Goal: Task Accomplishment & Management: Manage account settings

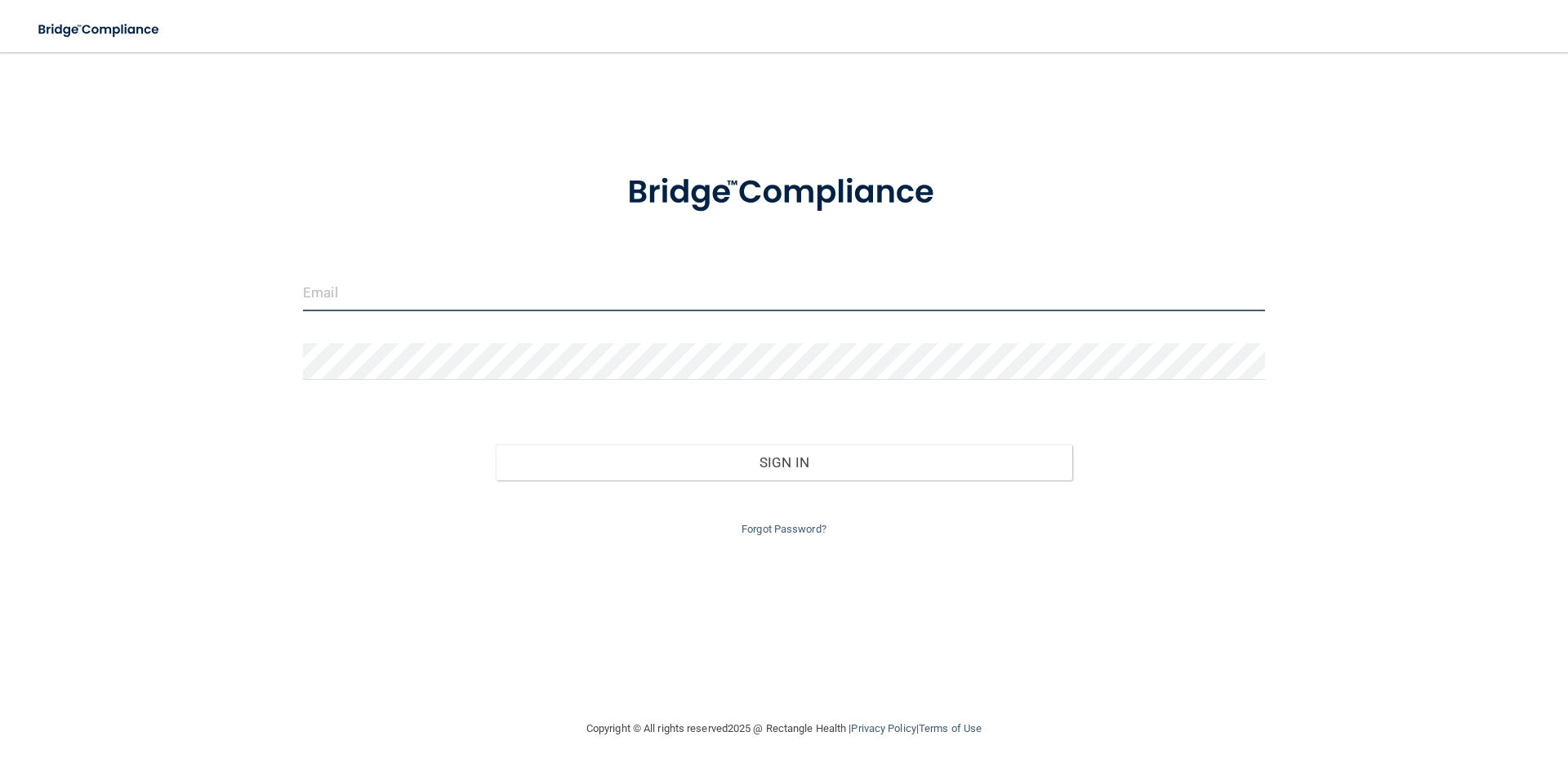
click at [492, 294] on input "email" at bounding box center [784, 293] width 962 height 37
type input "[PERSON_NAME][EMAIL_ADDRESS][DOMAIN_NAME]"
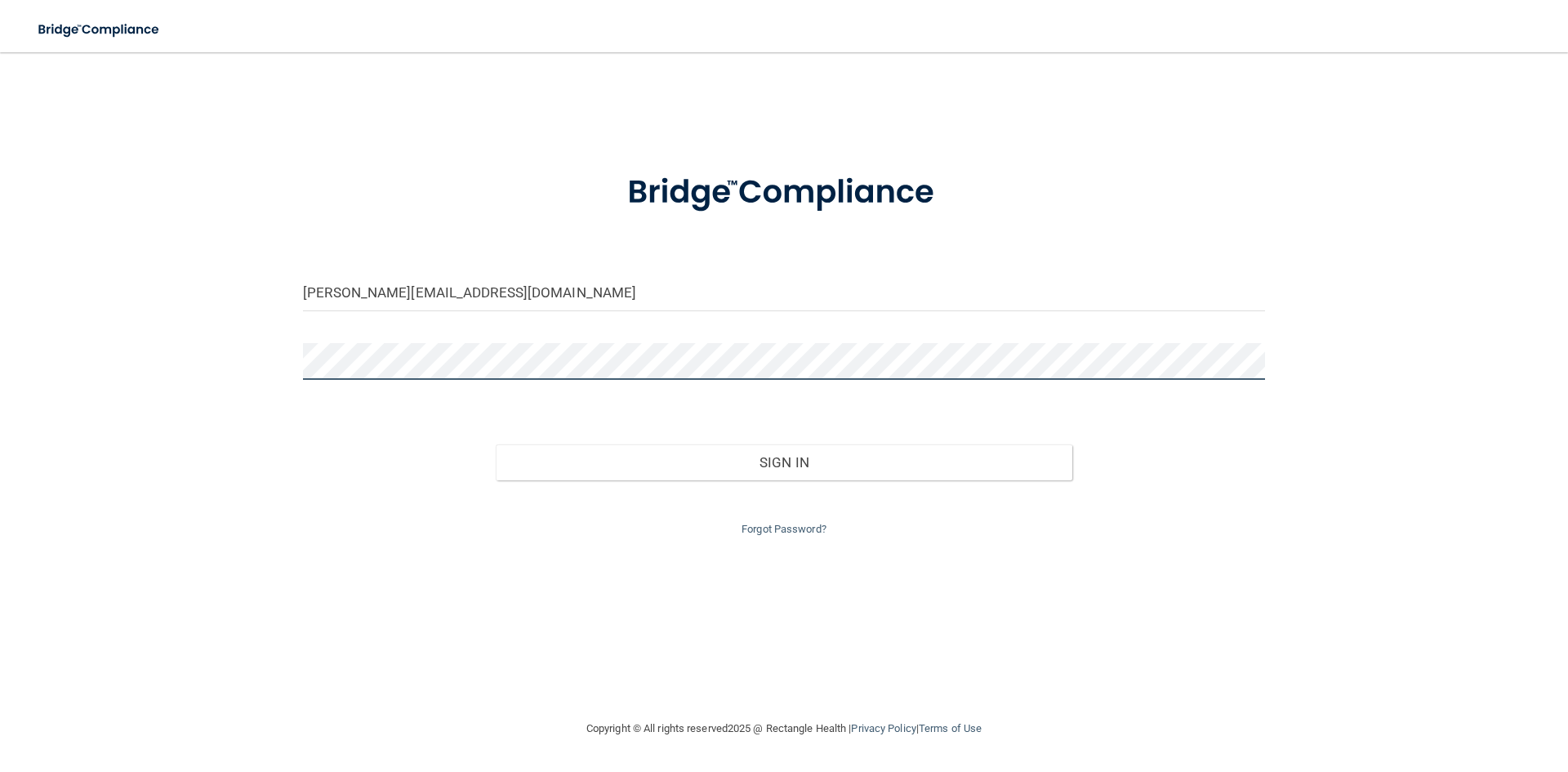
click at [496, 445] on button "Sign In" at bounding box center [785, 462] width 578 height 36
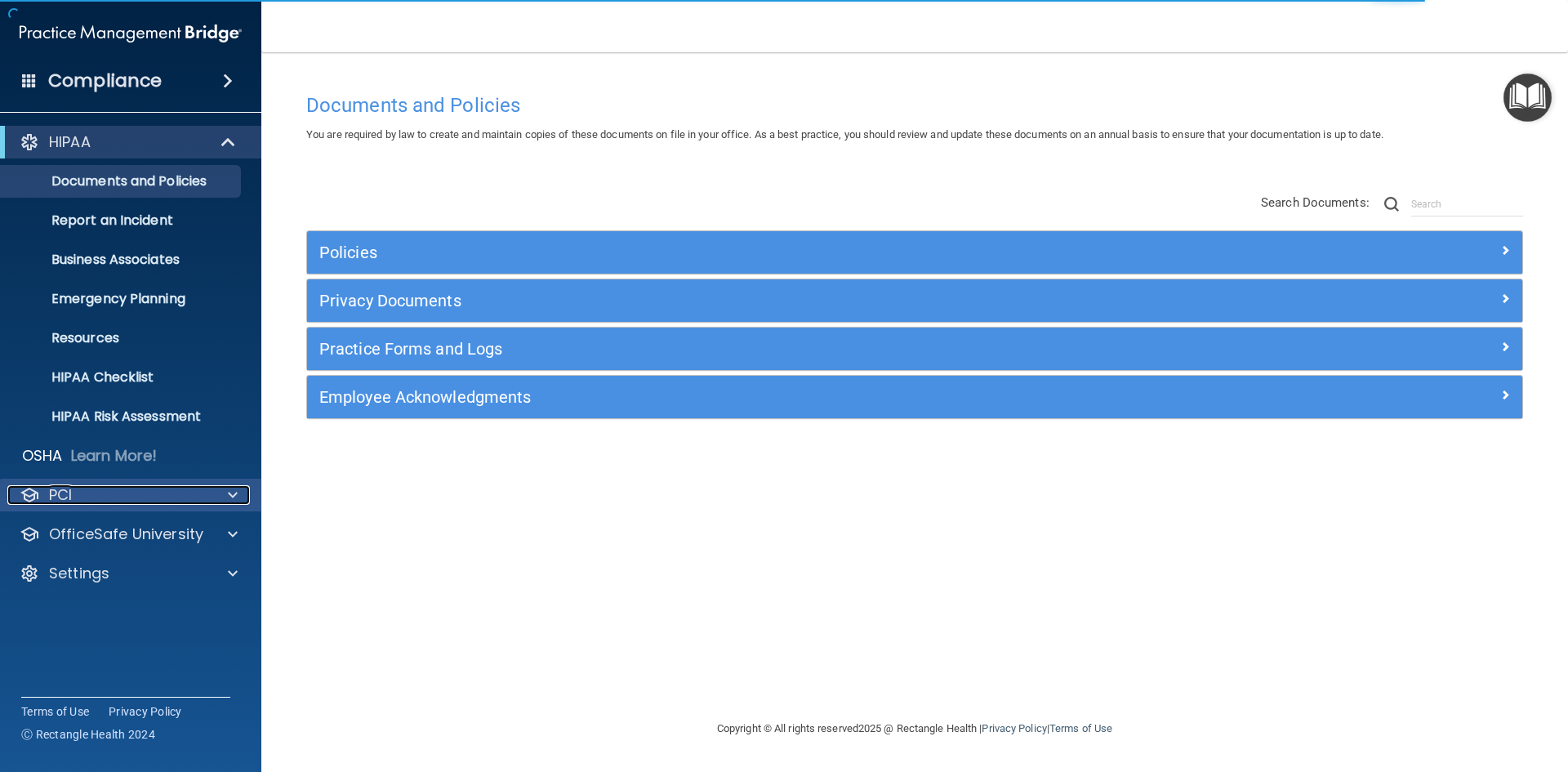
click at [103, 495] on div "PCI" at bounding box center [109, 494] width 203 height 20
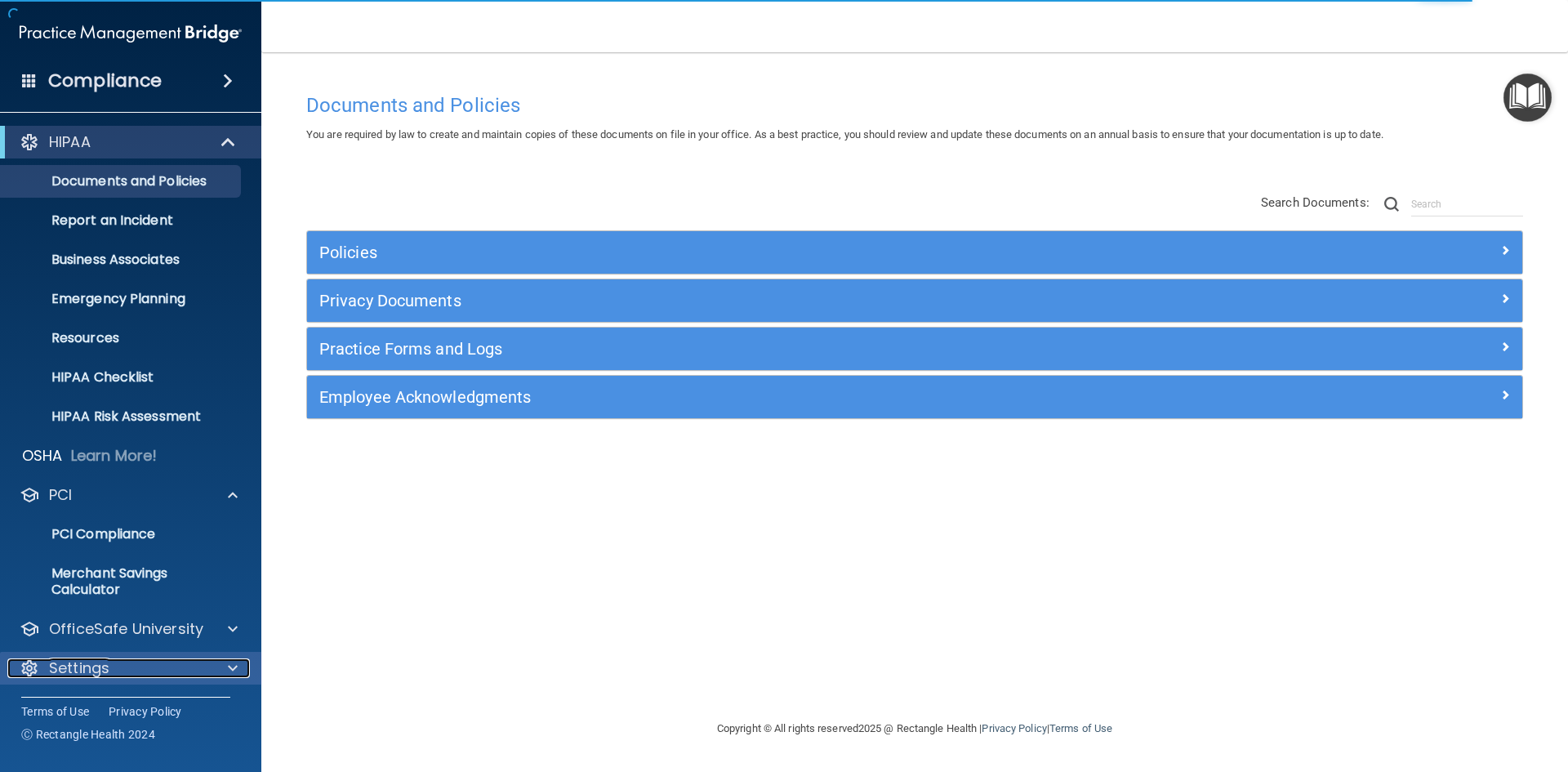
click at [112, 659] on div "Settings" at bounding box center [109, 668] width 203 height 20
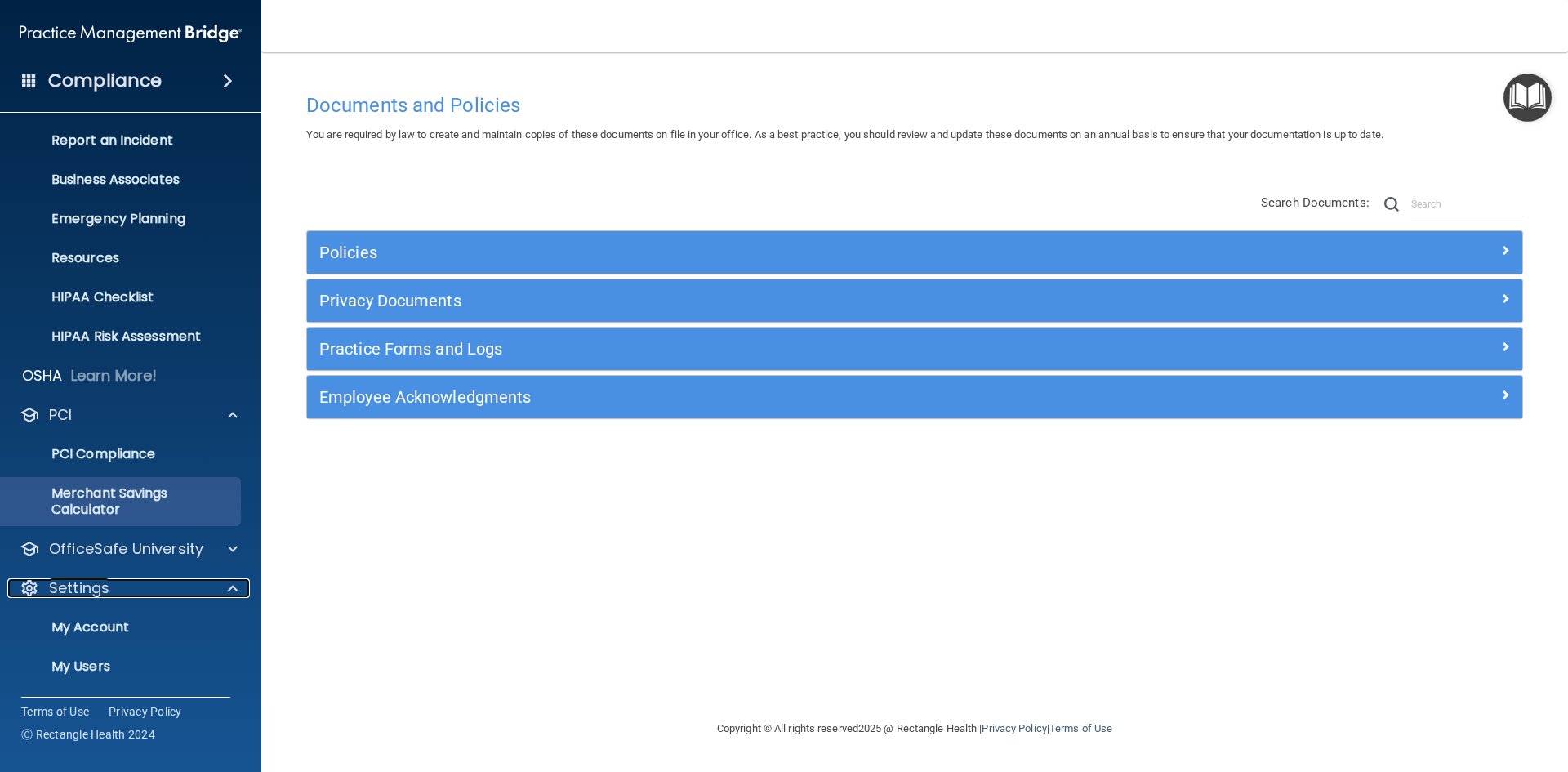
scroll to position [158, 0]
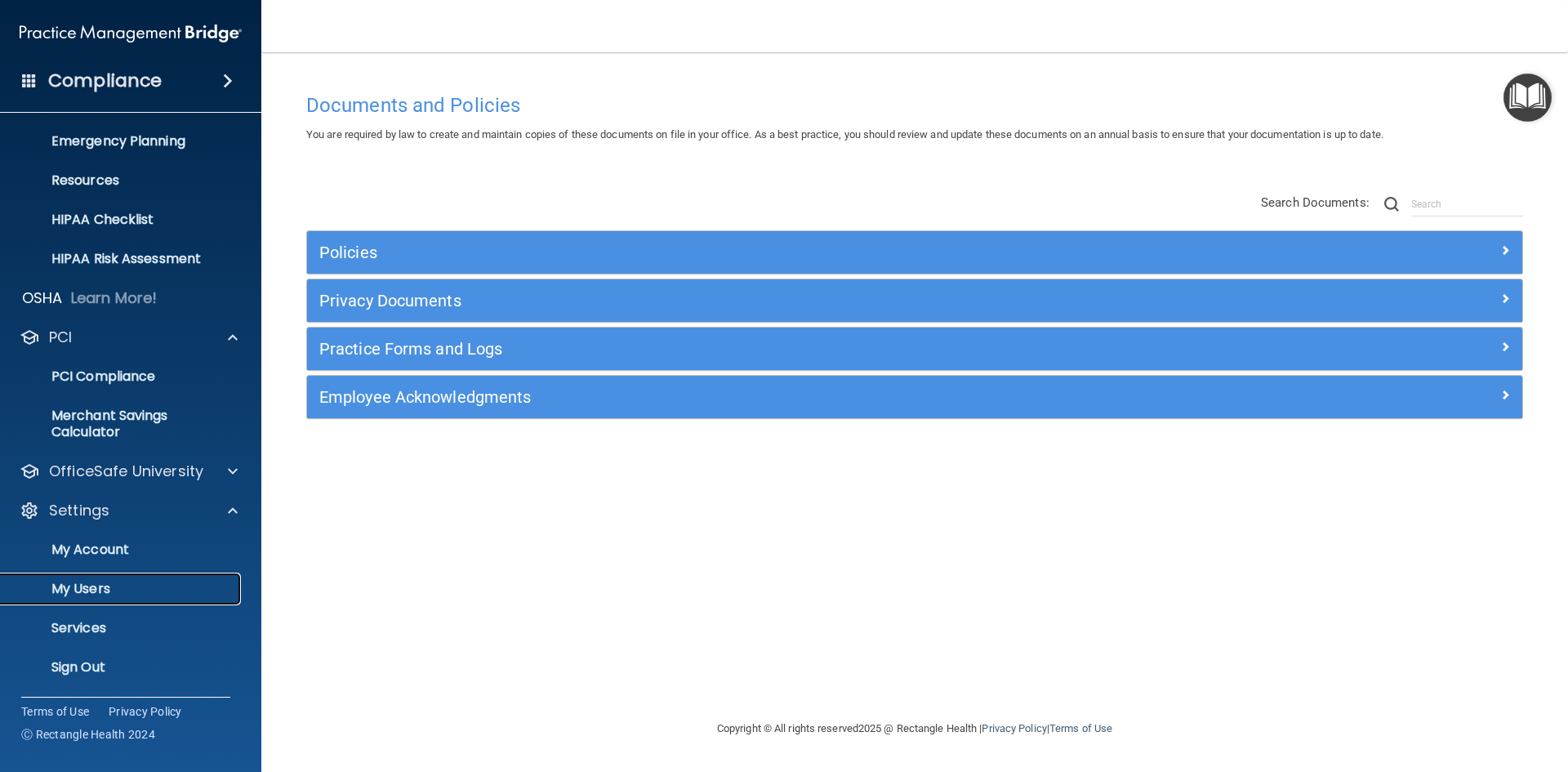
click at [74, 593] on p "My Users" at bounding box center [122, 588] width 223 height 16
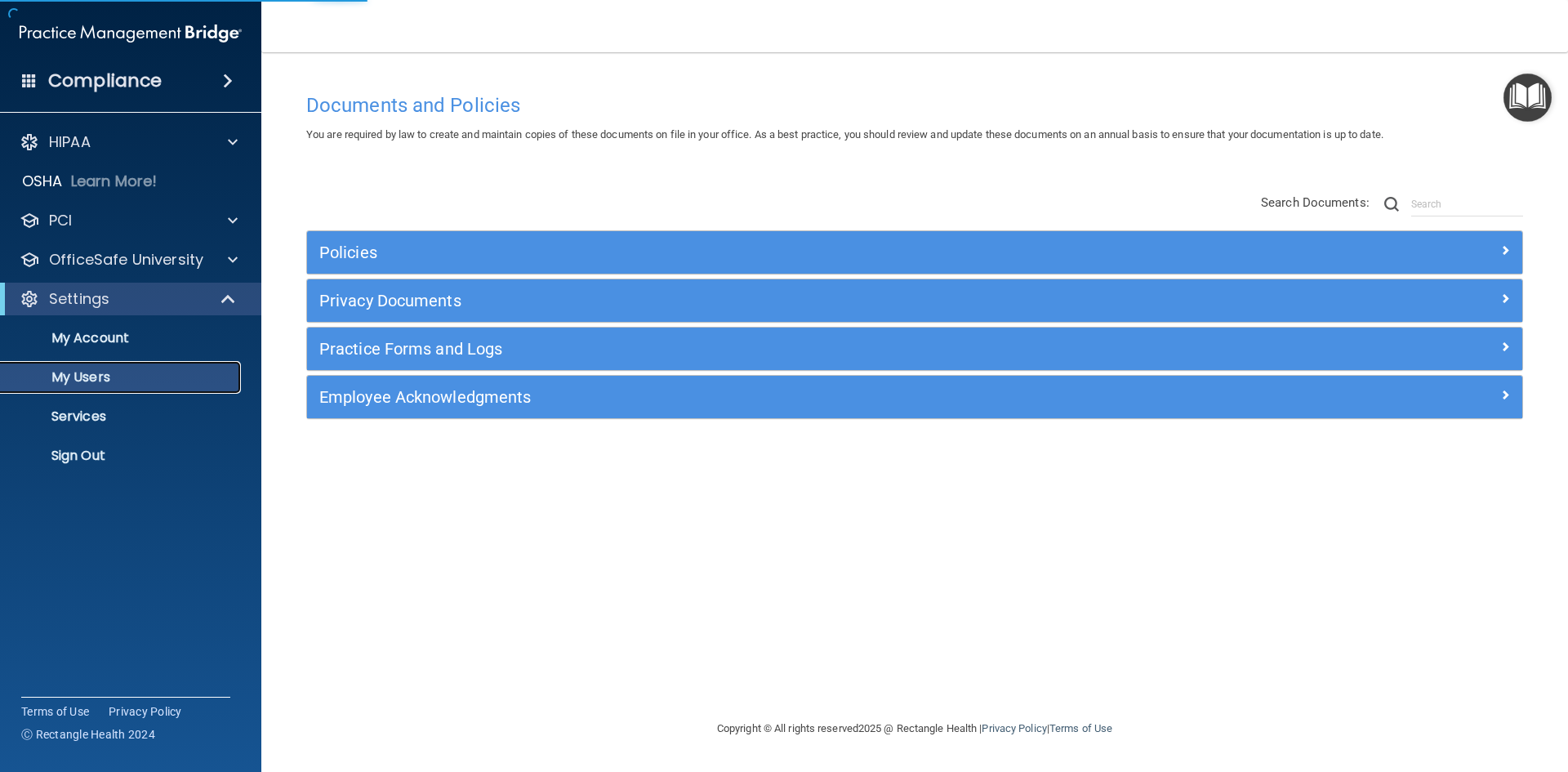
select select "20"
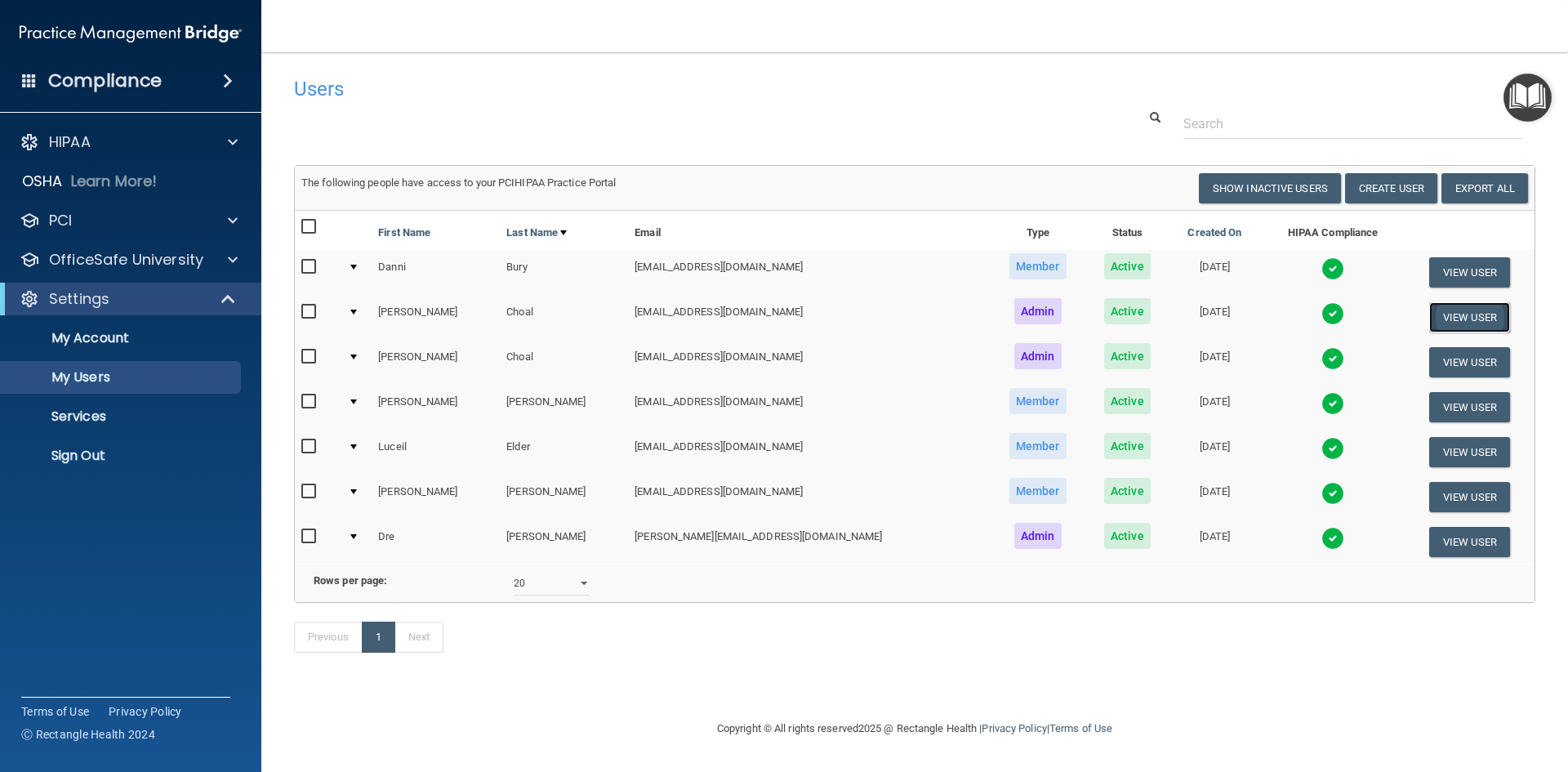
click at [1447, 315] on button "View User" at bounding box center [1470, 317] width 81 height 30
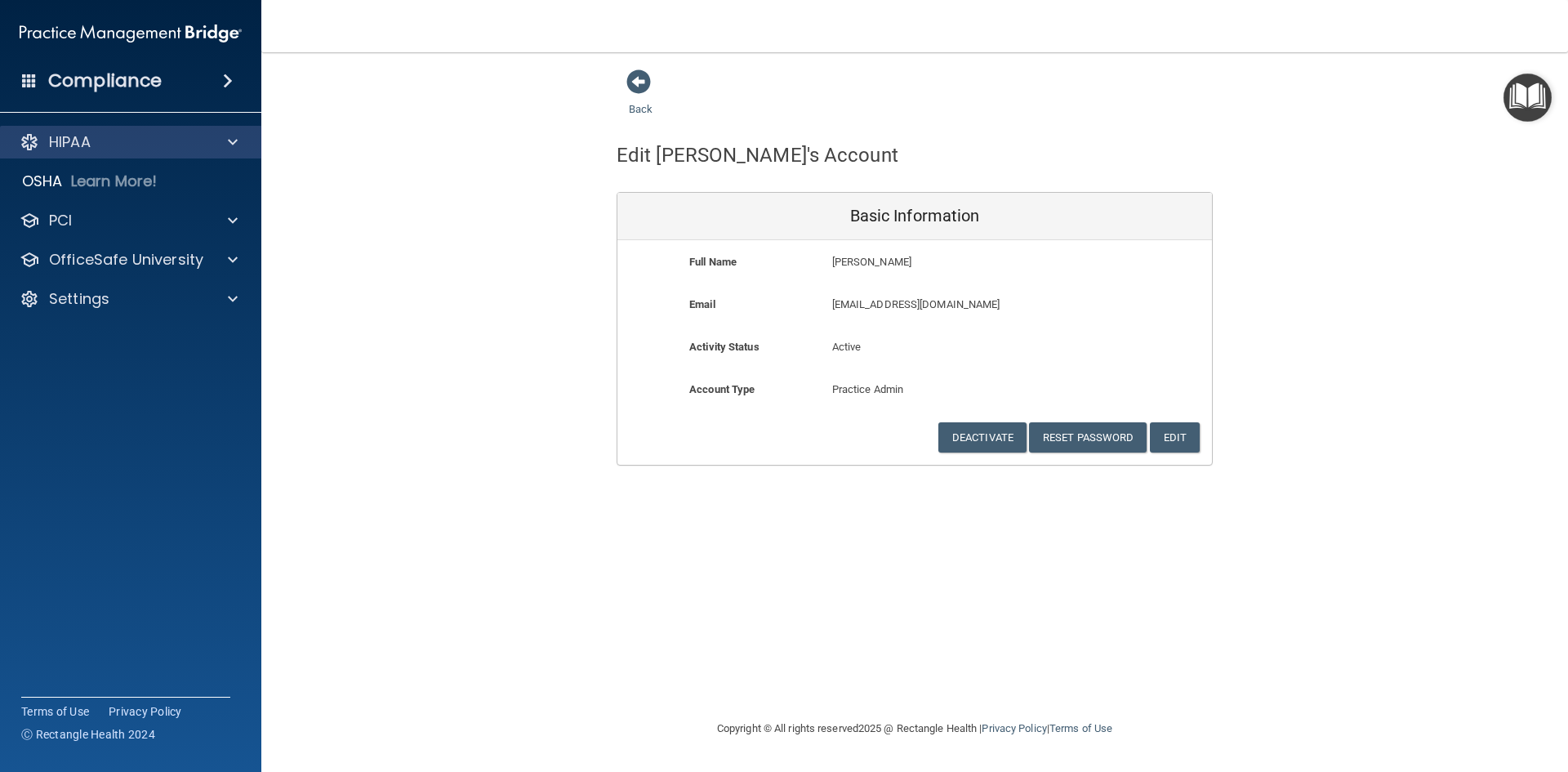
click at [144, 126] on div "HIPAA" at bounding box center [131, 142] width 263 height 33
click at [144, 141] on div "HIPAA" at bounding box center [109, 142] width 203 height 20
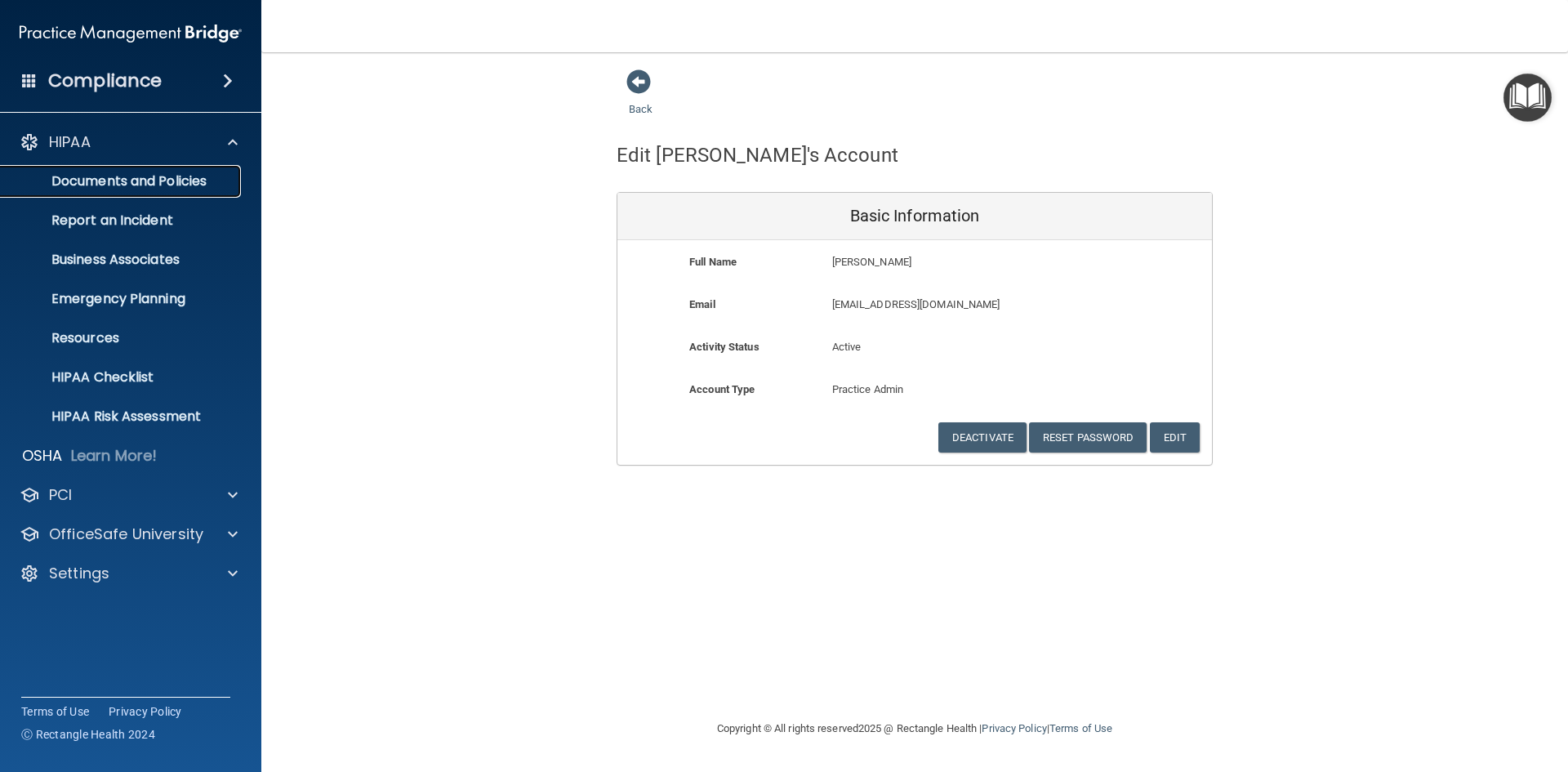
click at [140, 193] on link "Documents and Policies" at bounding box center [113, 181] width 257 height 33
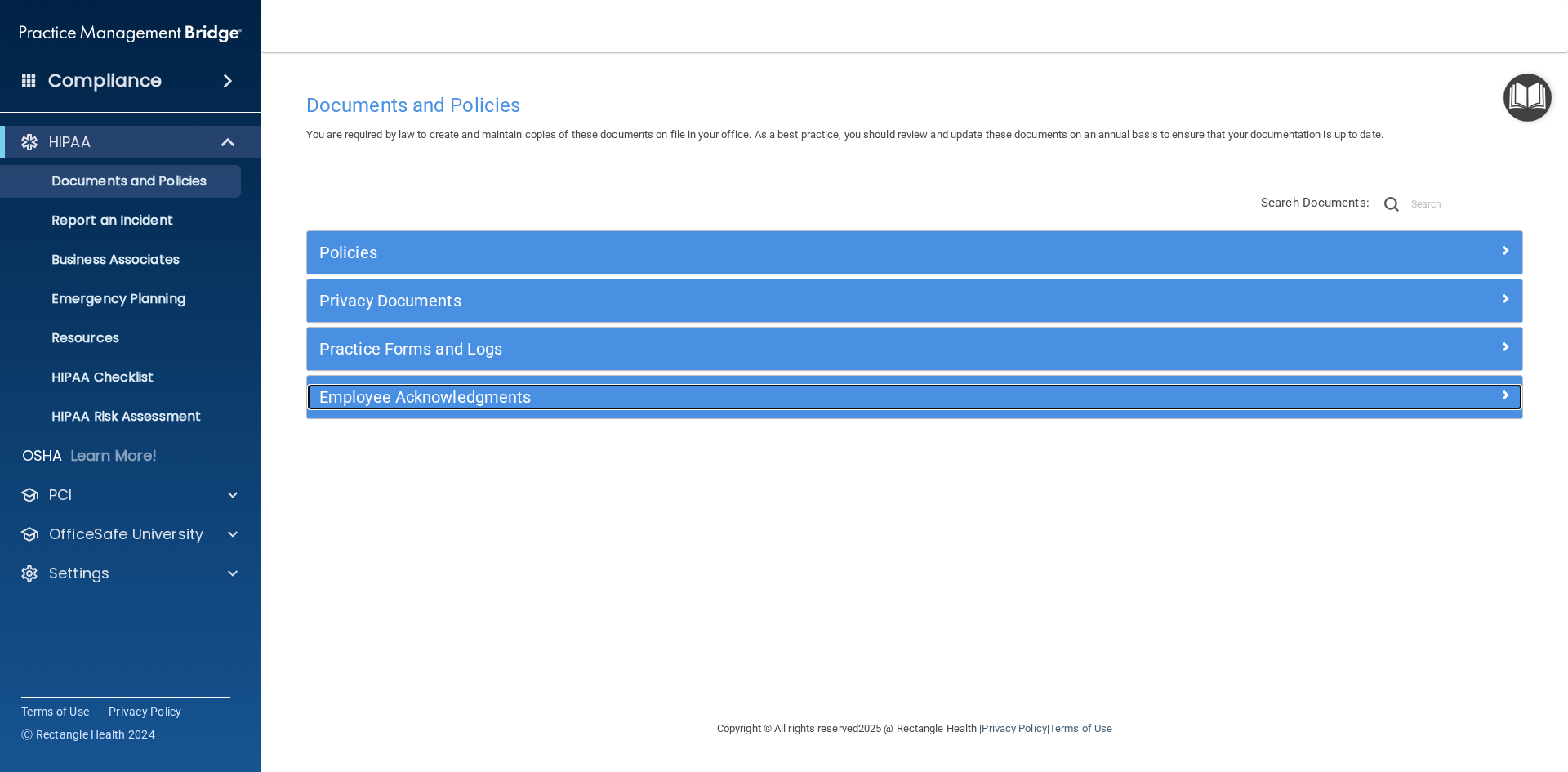
click at [387, 386] on div "Employee Acknowledgments" at bounding box center [763, 397] width 912 height 26
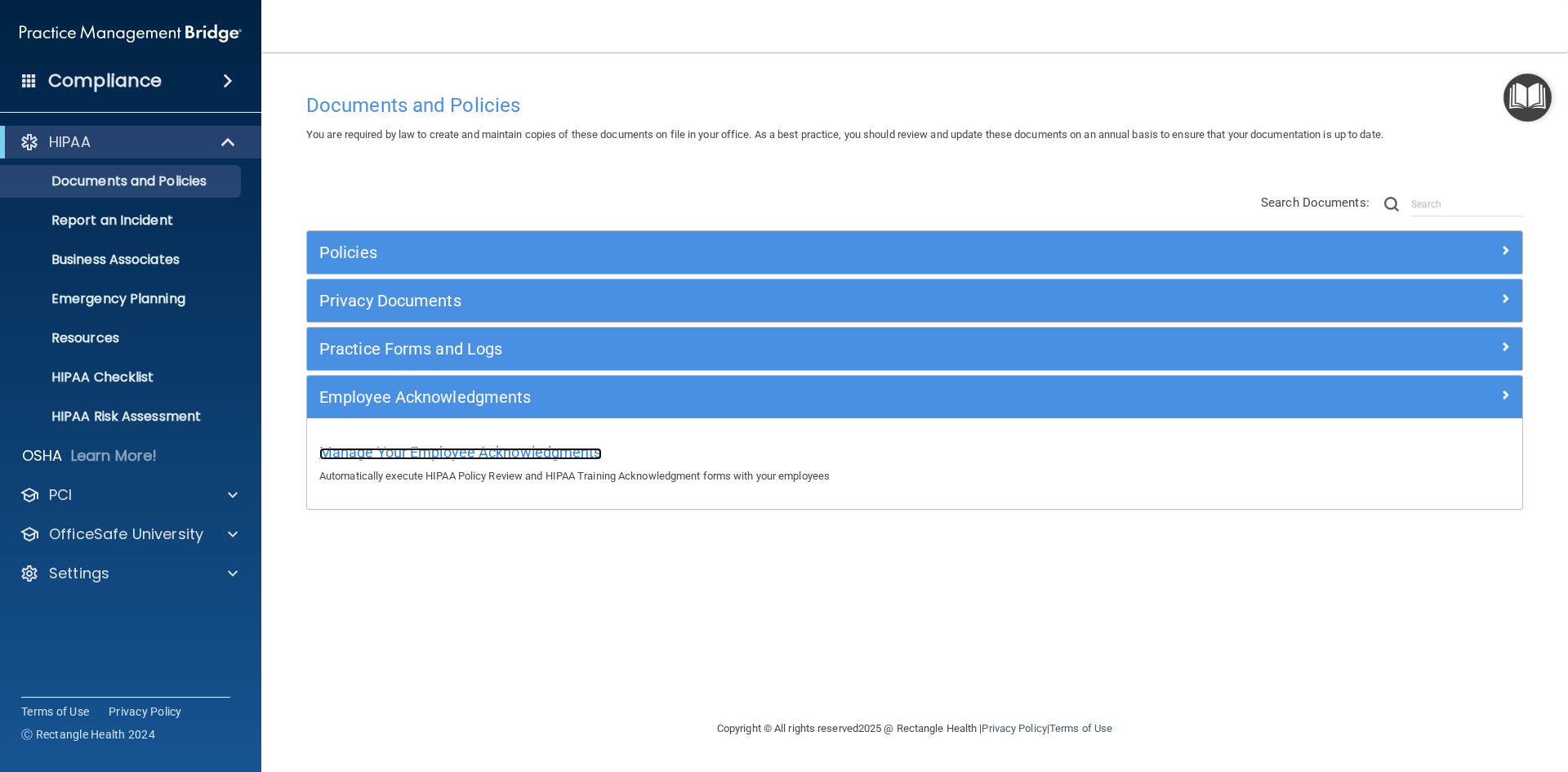
click at [497, 448] on span "Manage Your Employee Acknowledgments" at bounding box center [460, 452] width 282 height 17
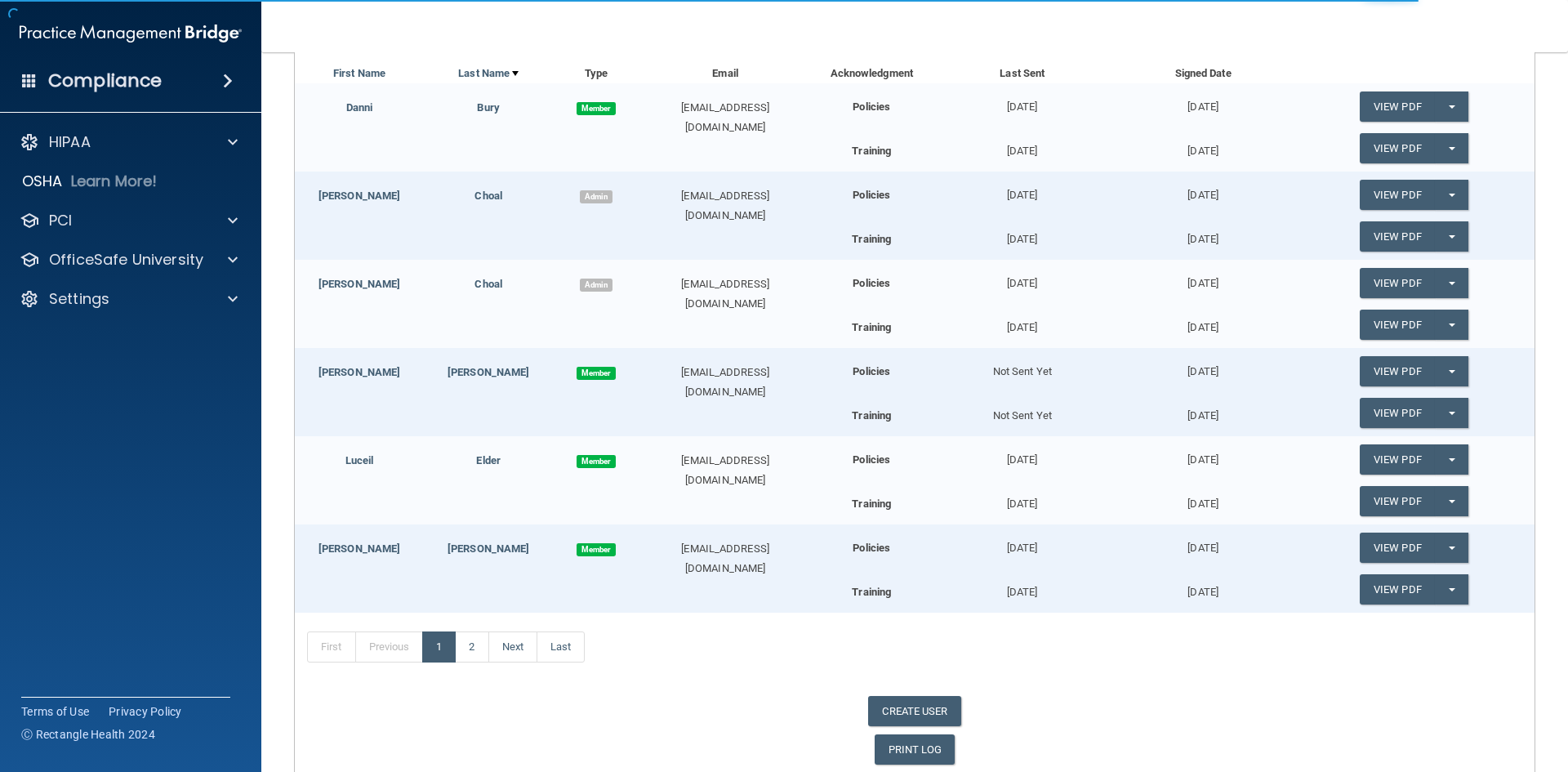
scroll to position [245, 0]
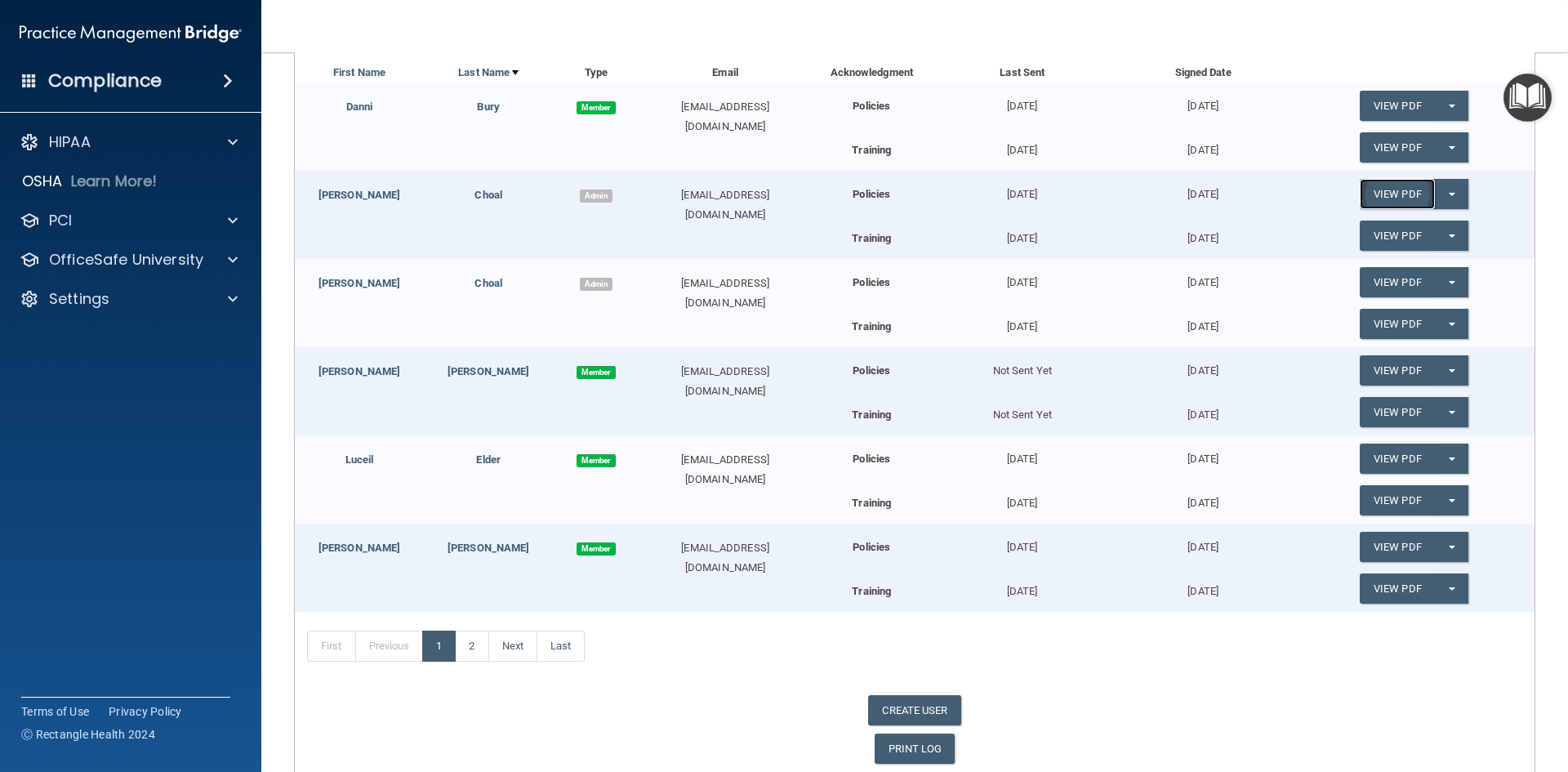
click at [1374, 188] on link "View PDF" at bounding box center [1397, 194] width 75 height 30
click at [1400, 237] on link "View PDF" at bounding box center [1397, 235] width 75 height 30
click at [1387, 280] on link "View PDF" at bounding box center [1397, 282] width 75 height 30
click at [1377, 324] on link "View PDF" at bounding box center [1397, 324] width 75 height 30
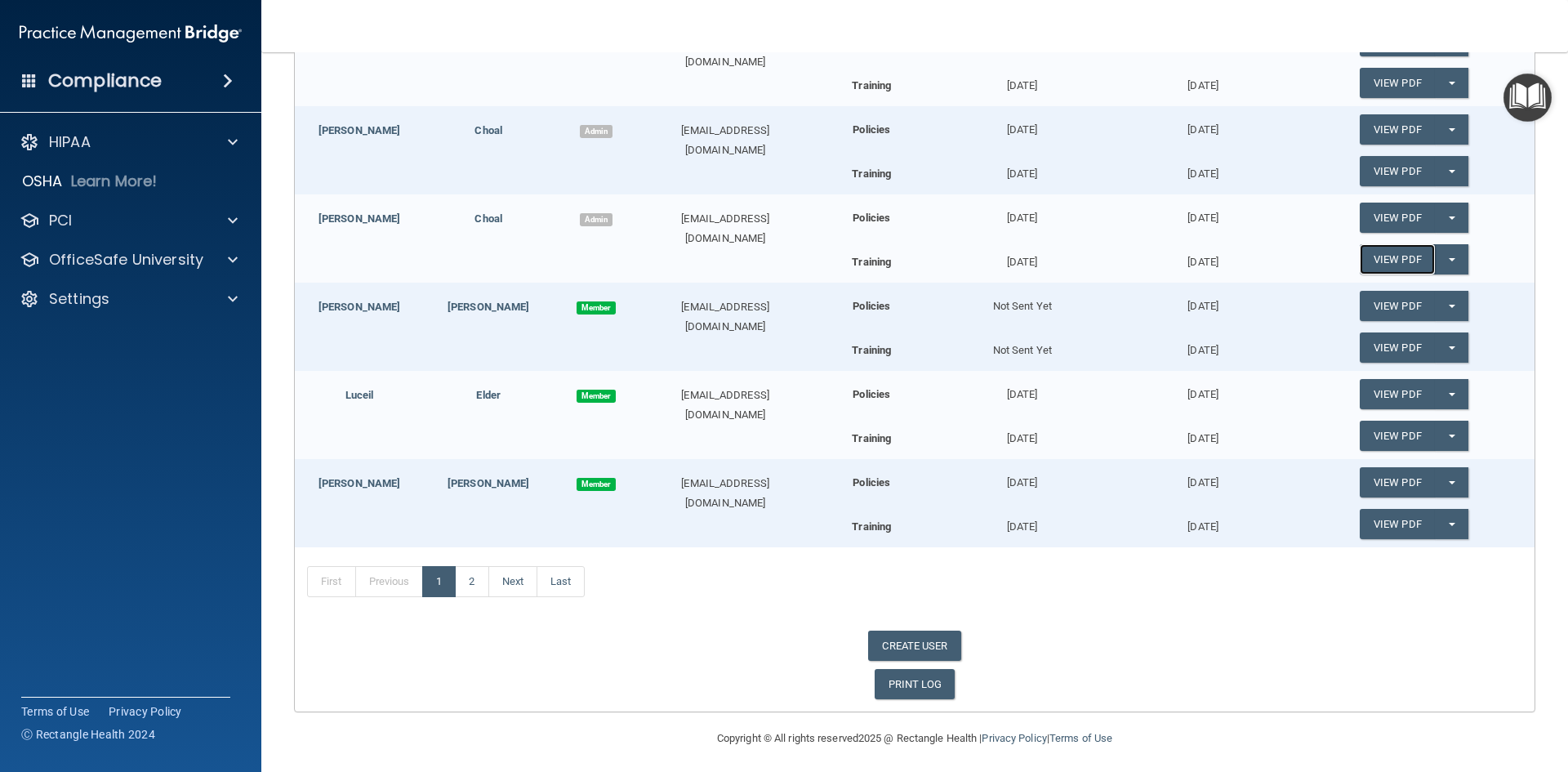
scroll to position [315, 0]
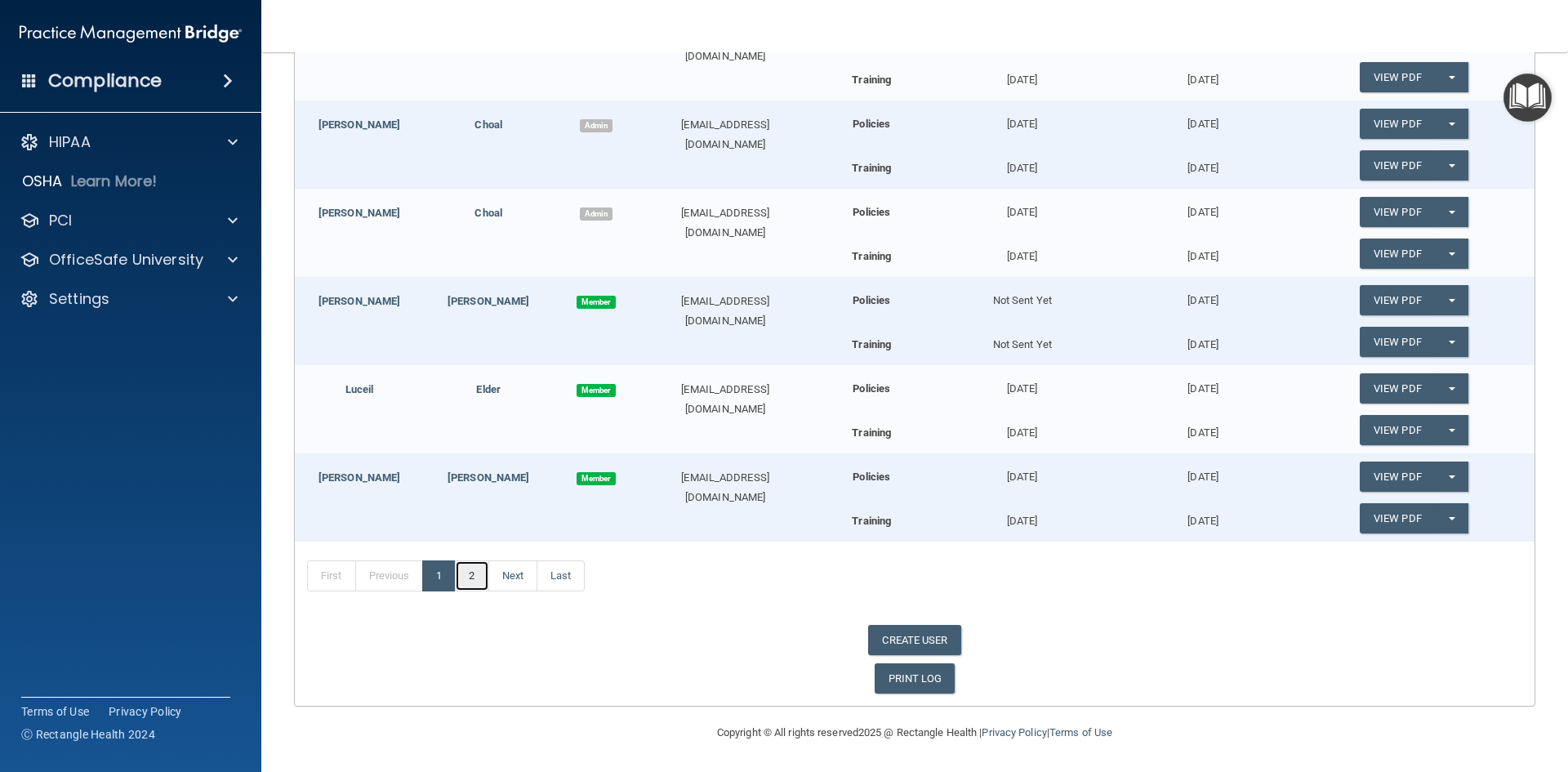
click at [476, 577] on link "2" at bounding box center [472, 576] width 34 height 31
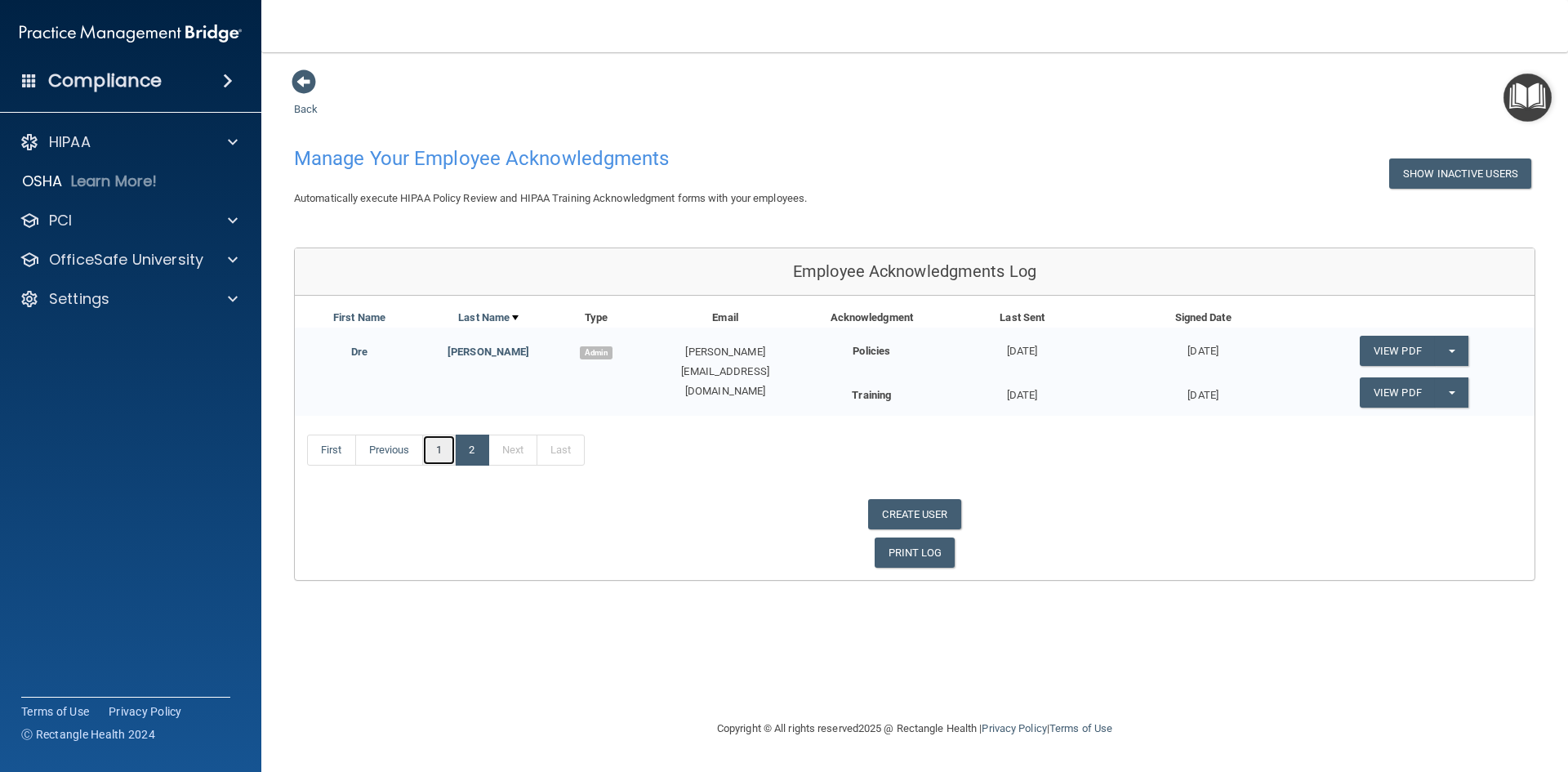
click at [446, 456] on link "1" at bounding box center [439, 449] width 34 height 31
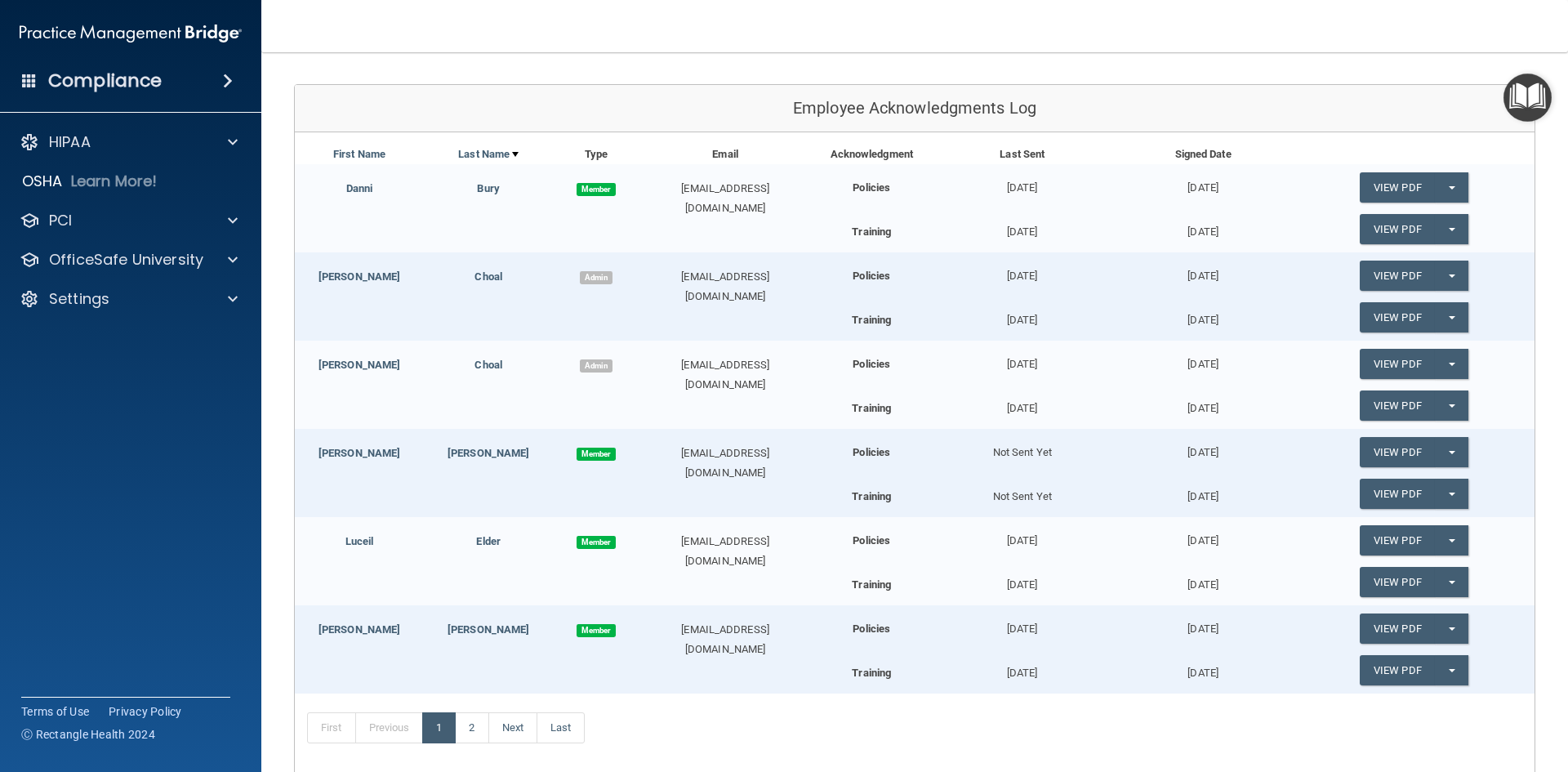
scroll to position [245, 0]
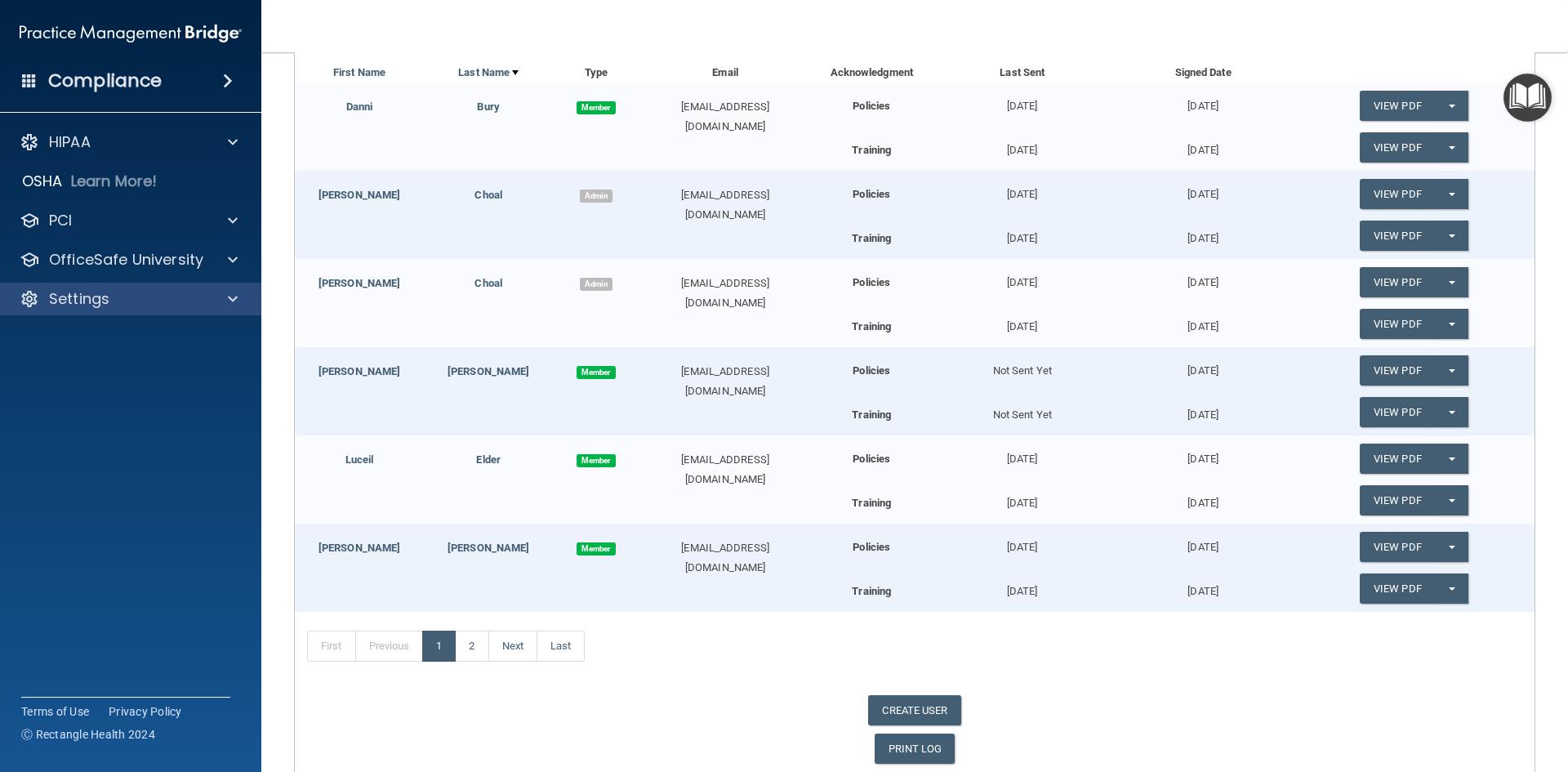
click at [125, 310] on div "Settings" at bounding box center [131, 298] width 263 height 33
click at [230, 298] on span at bounding box center [233, 298] width 9 height 20
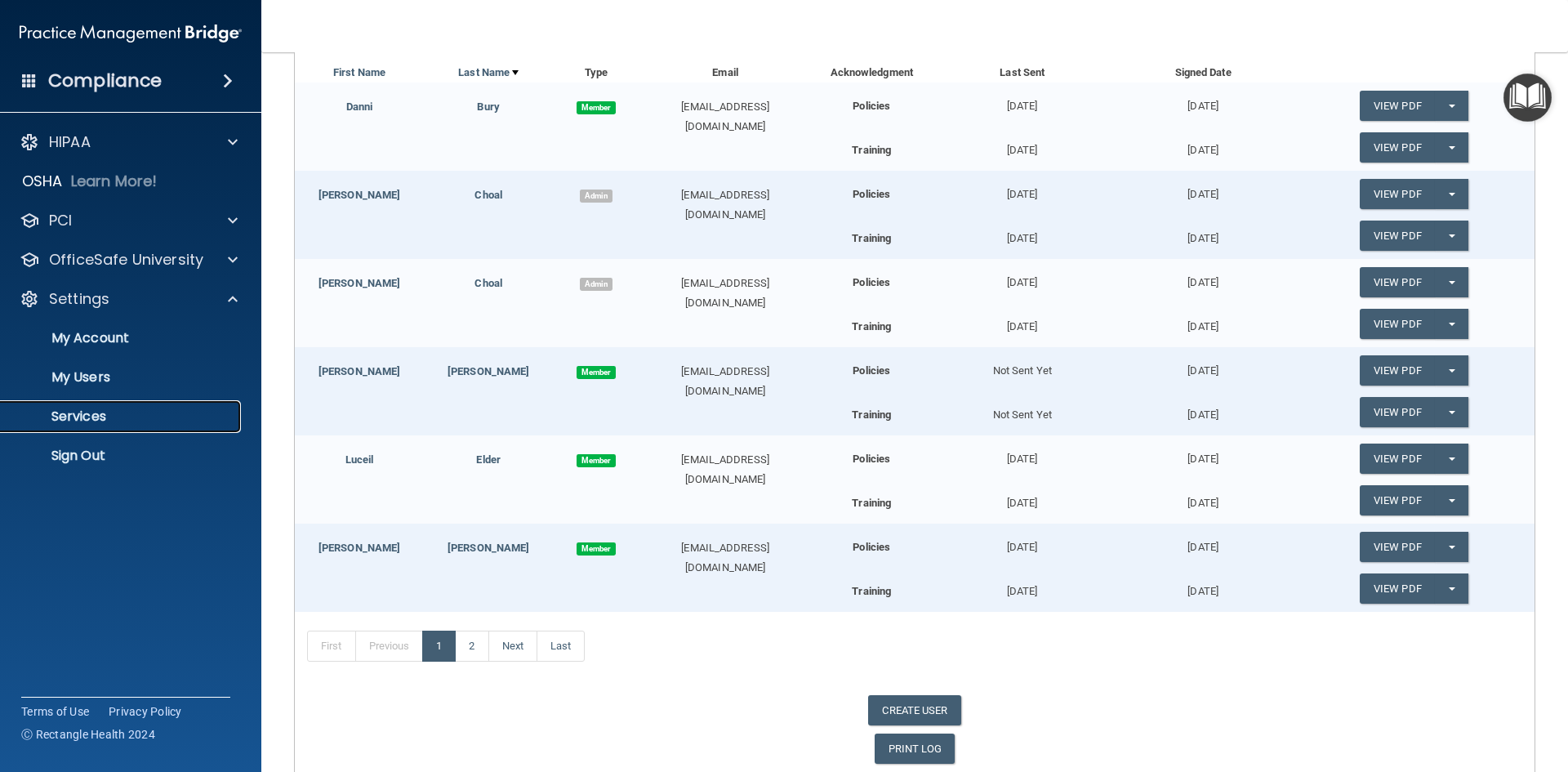
click at [65, 418] on p "Services" at bounding box center [122, 416] width 223 height 16
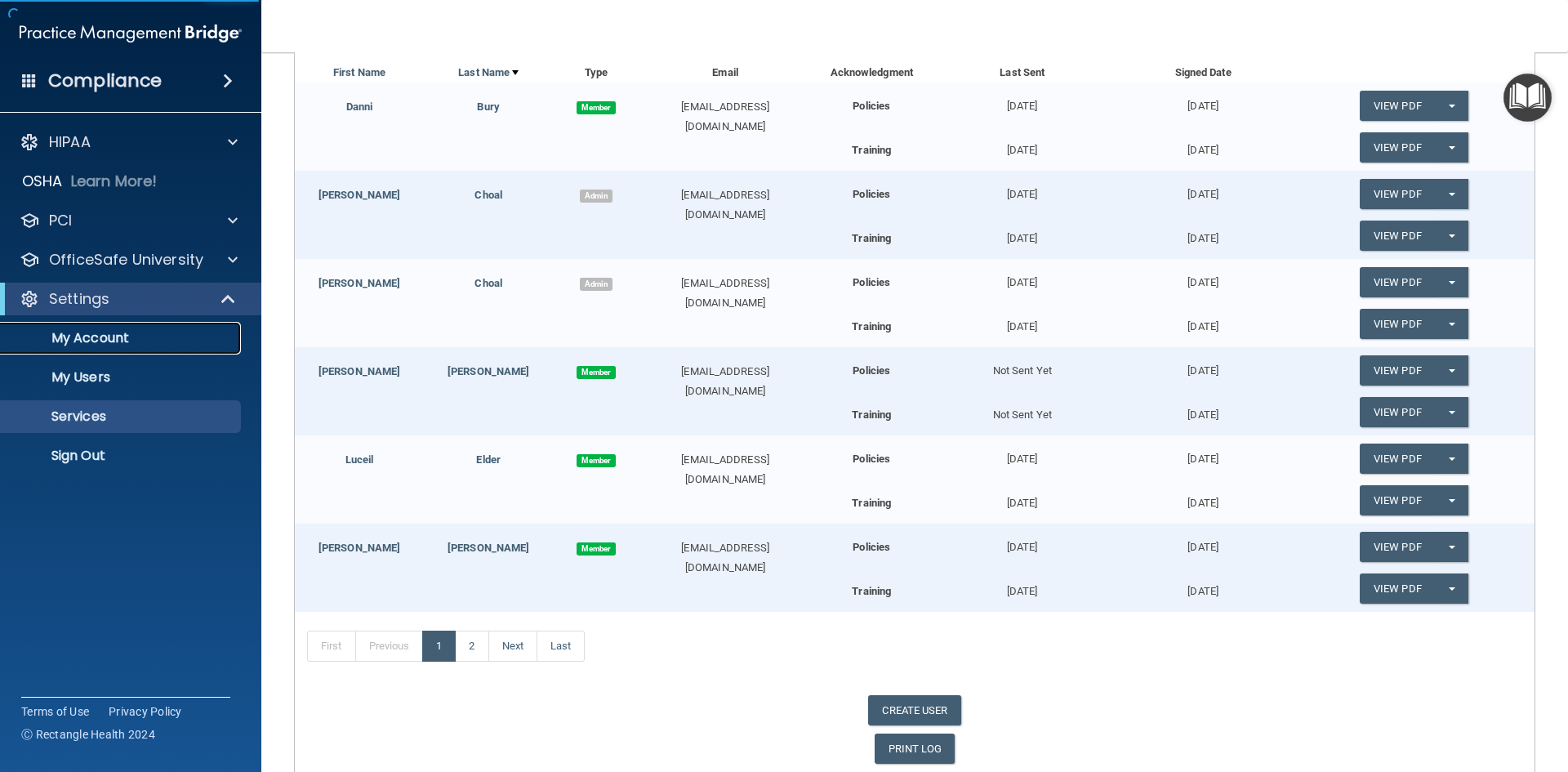
click at [129, 326] on link "My Account" at bounding box center [113, 338] width 257 height 33
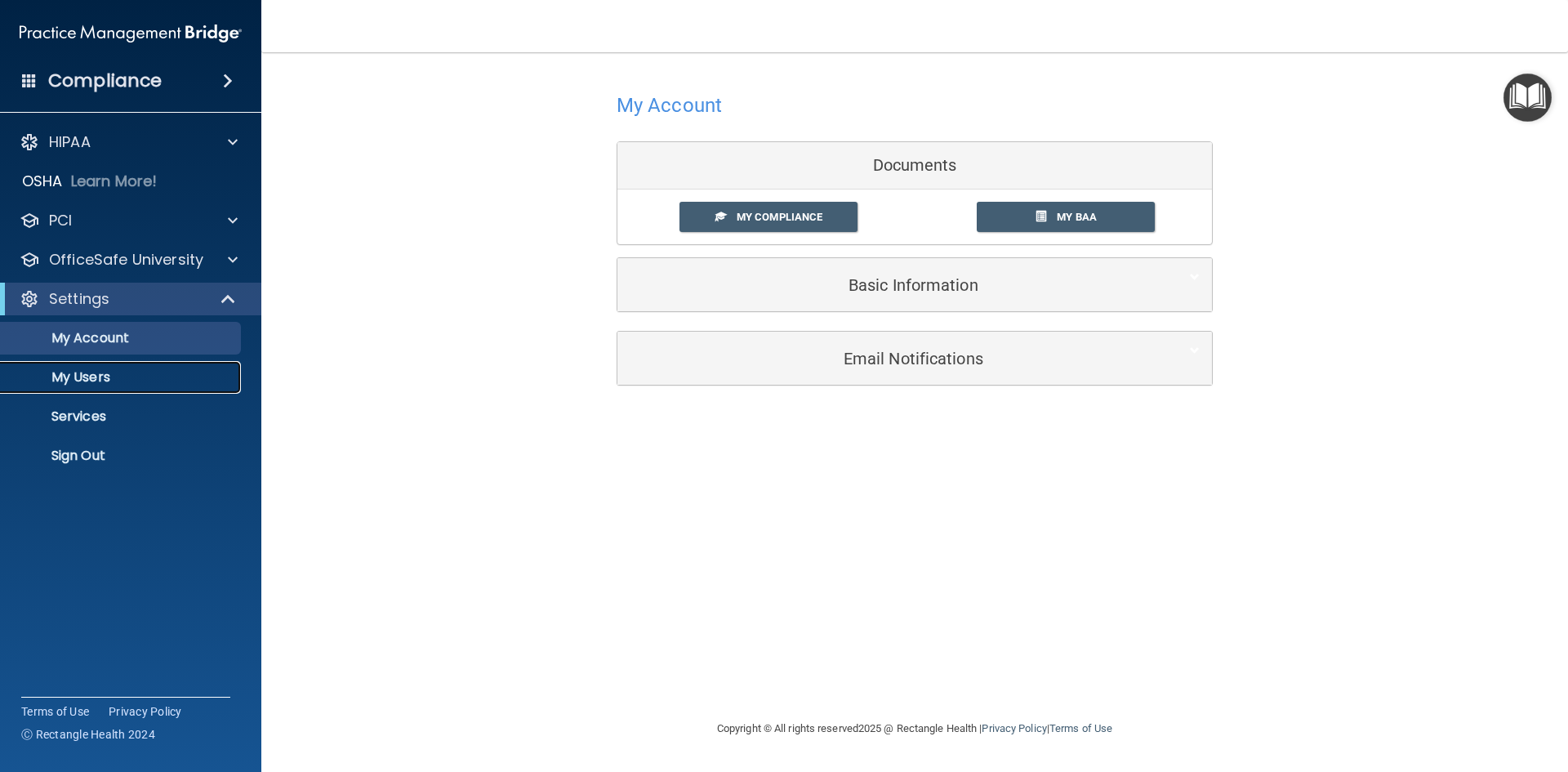
click at [84, 377] on p "My Users" at bounding box center [122, 377] width 223 height 16
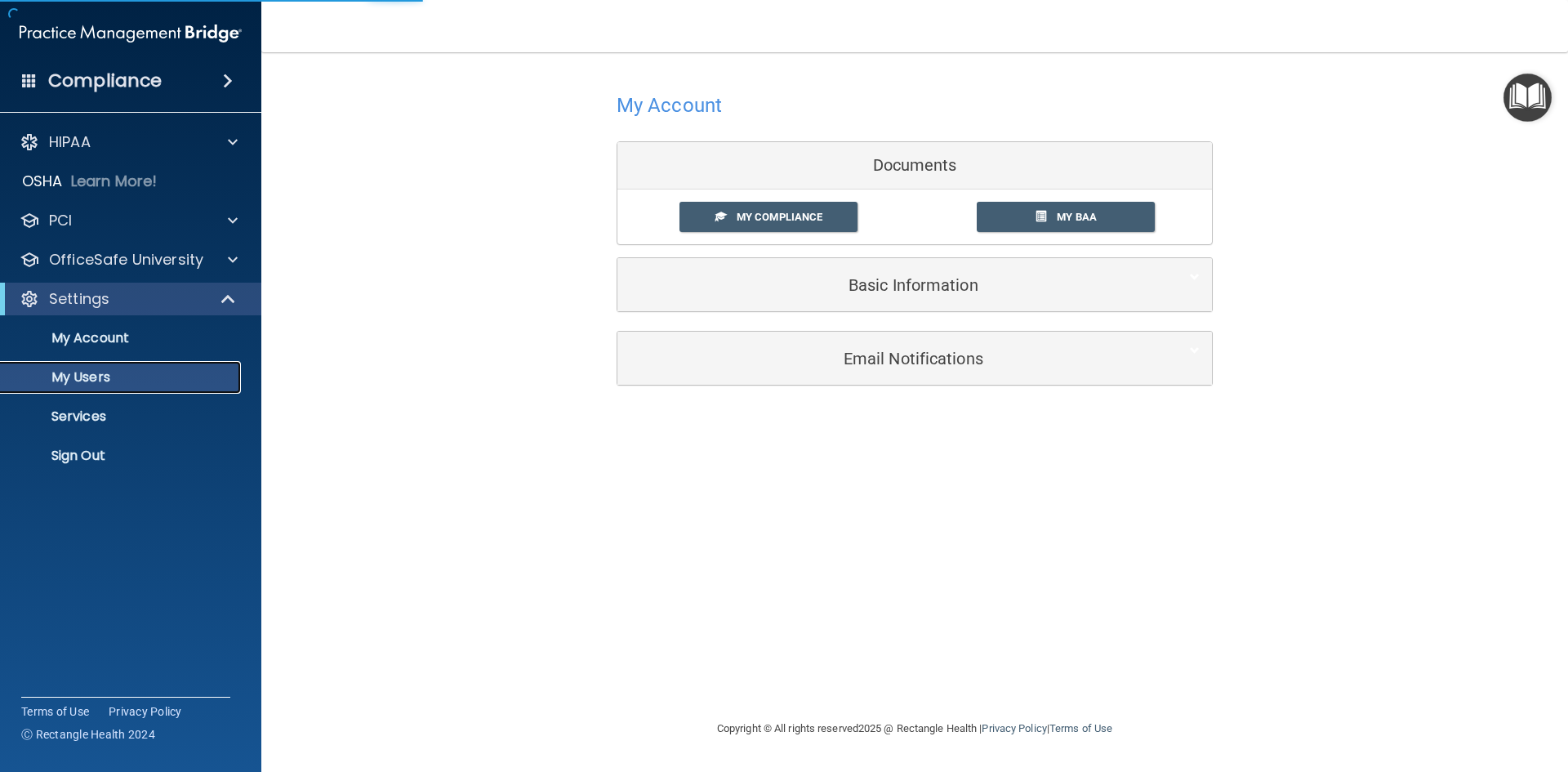
select select "20"
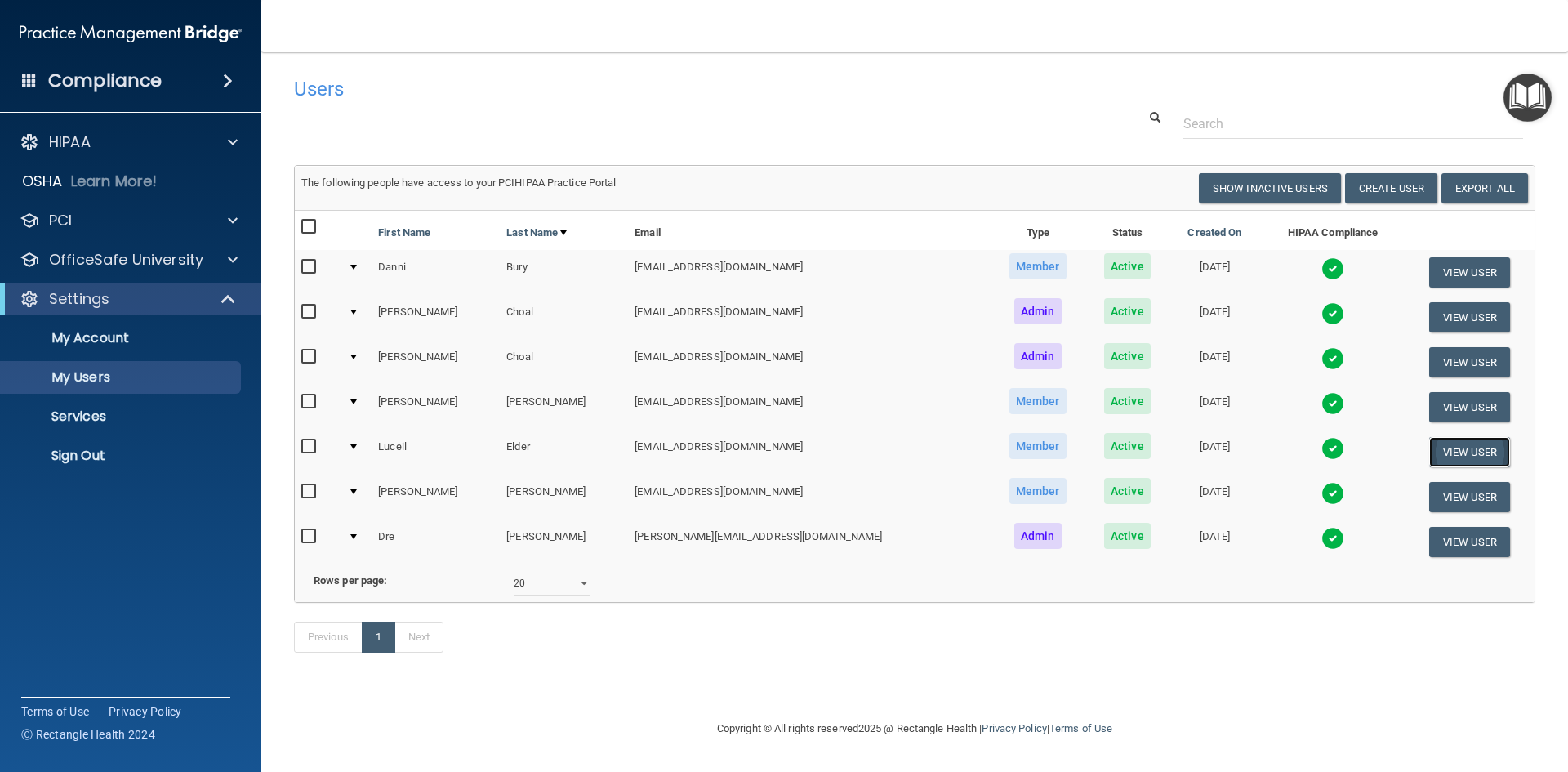
click at [1440, 459] on button "View User" at bounding box center [1470, 452] width 81 height 30
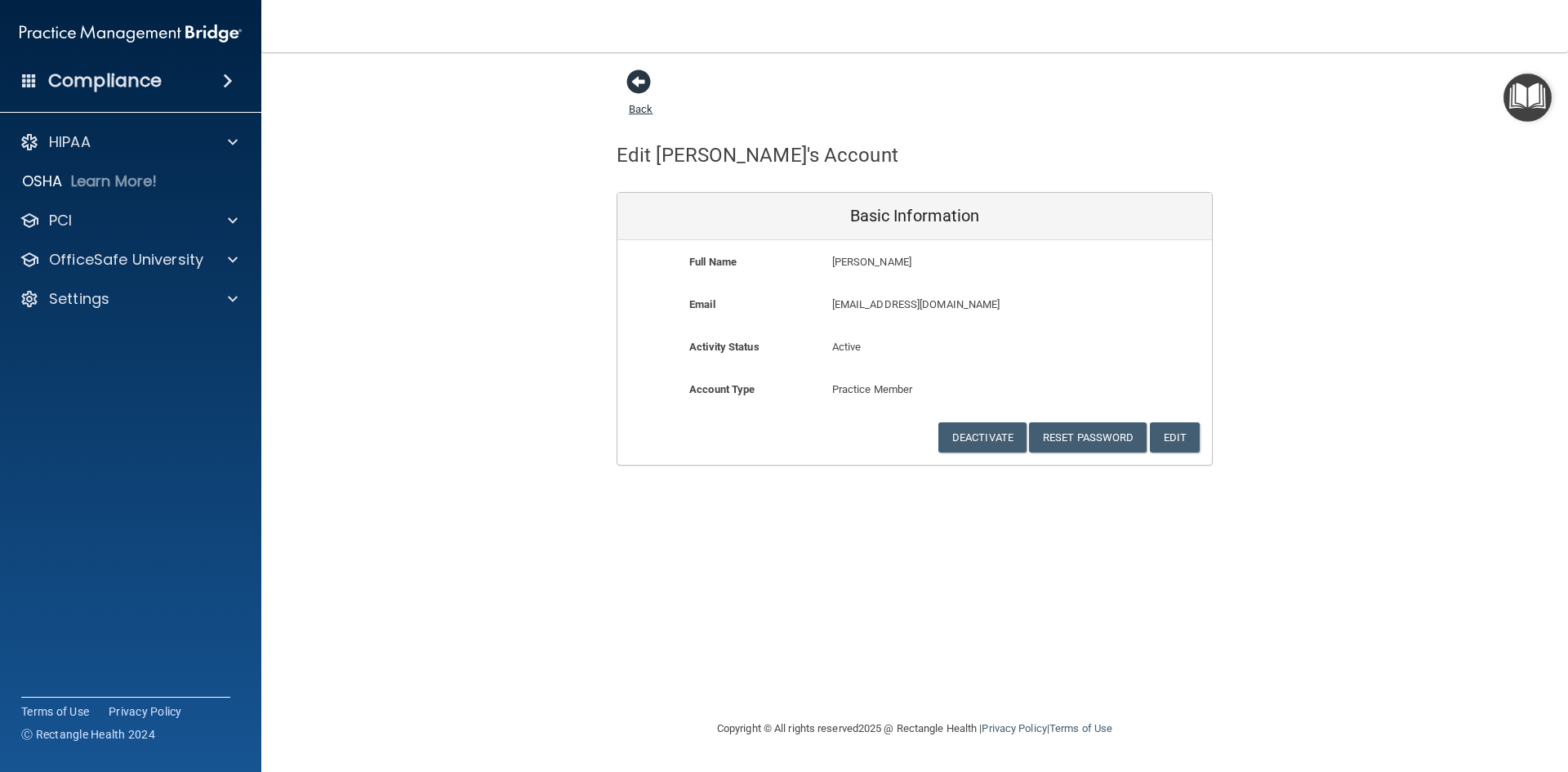
click at [634, 84] on span at bounding box center [639, 82] width 24 height 24
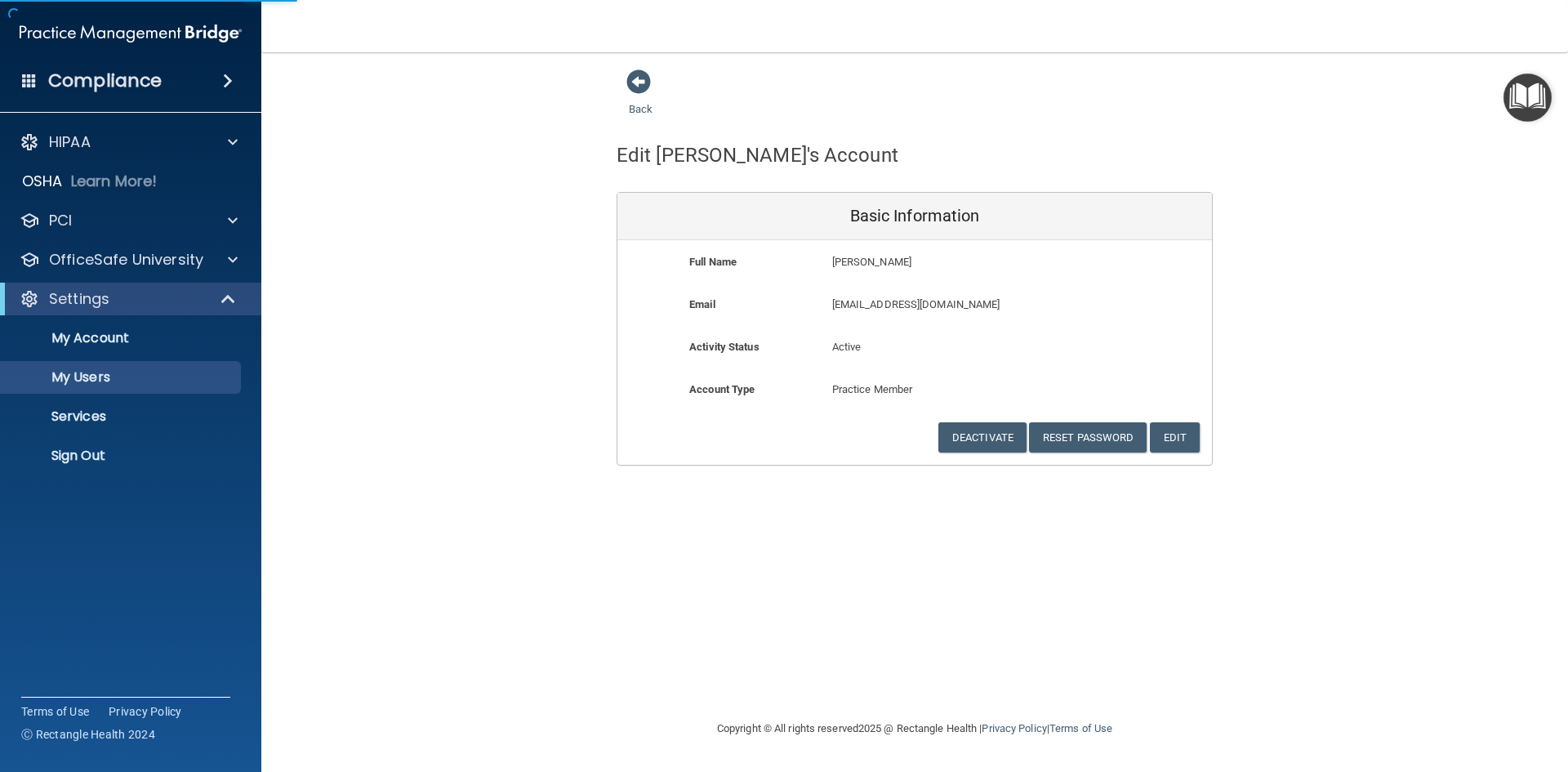
select select "20"
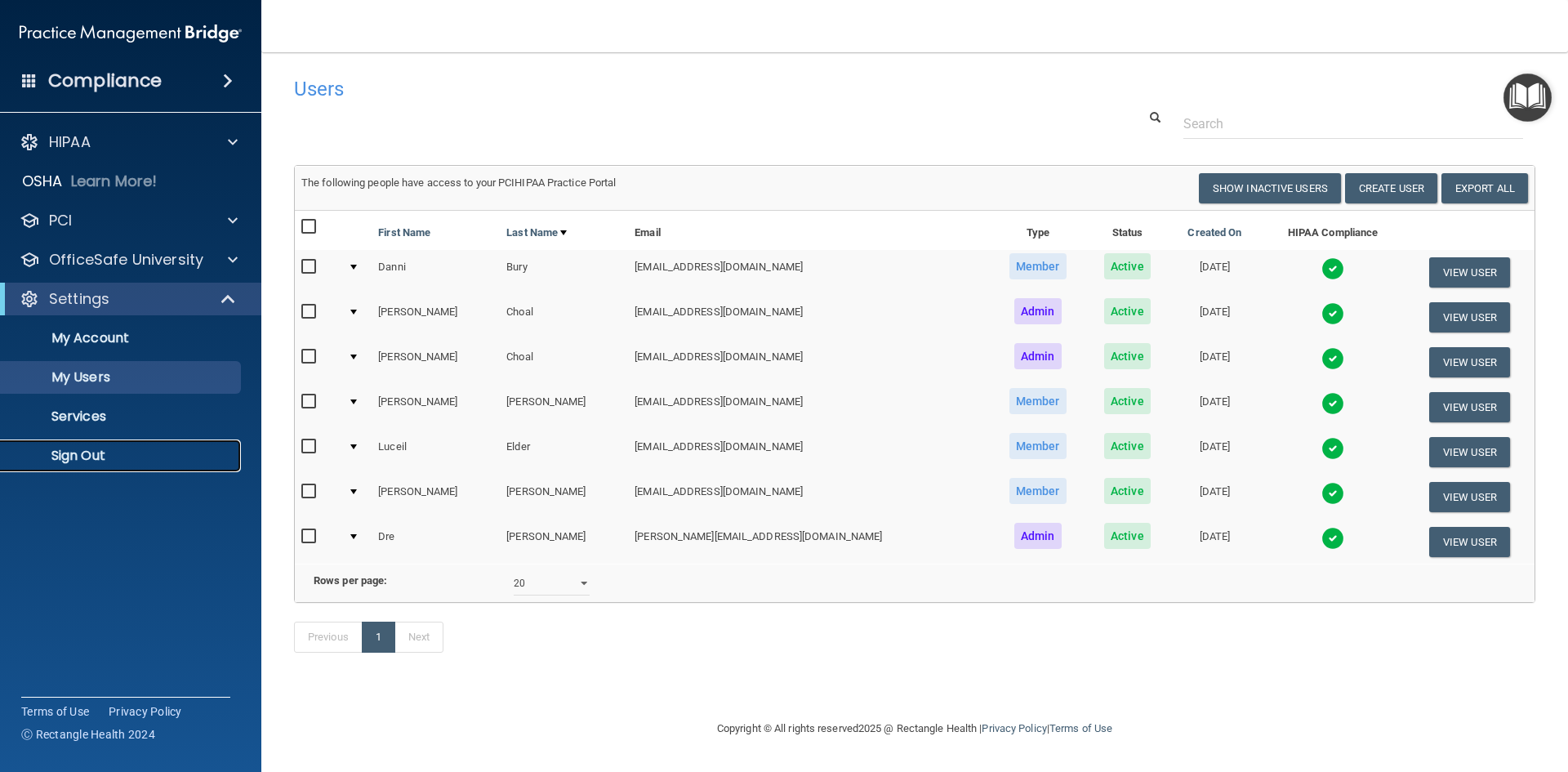
click at [113, 458] on p "Sign Out" at bounding box center [122, 455] width 223 height 16
